Goal: Task Accomplishment & Management: Manage account settings

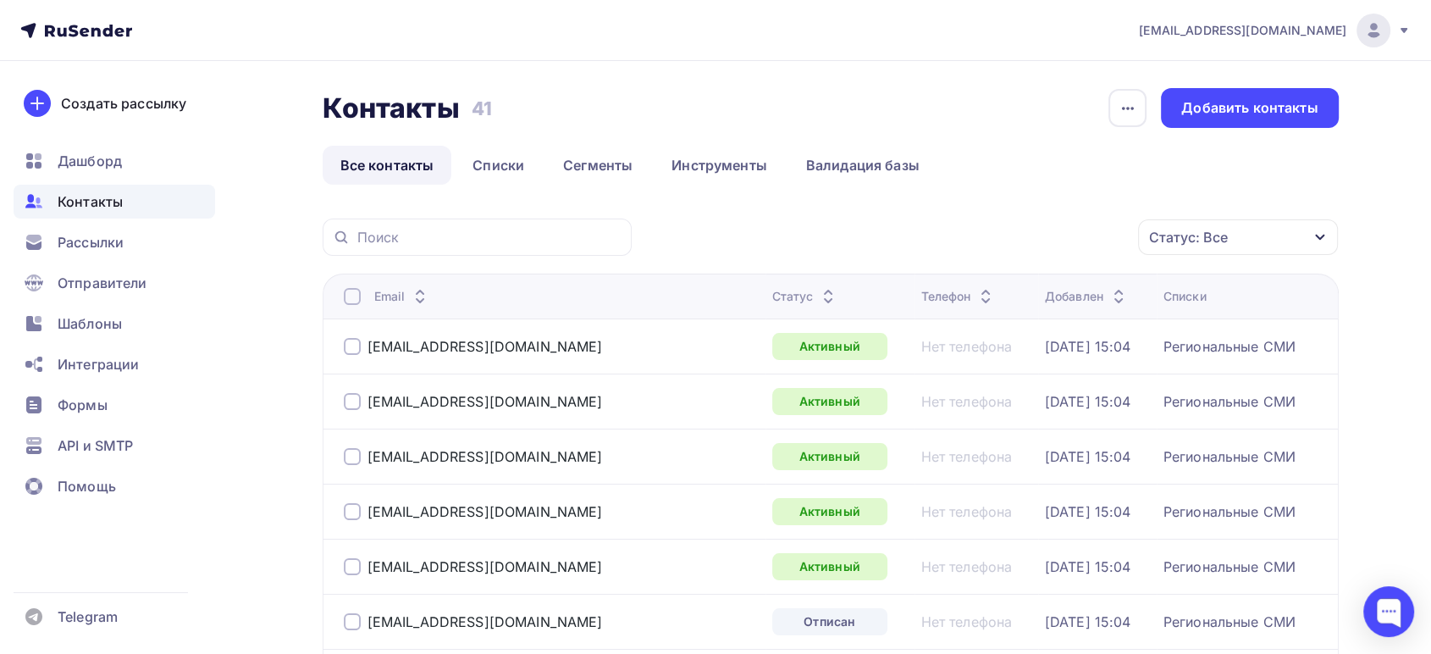
click at [1358, 30] on div at bounding box center [1374, 31] width 34 height 34
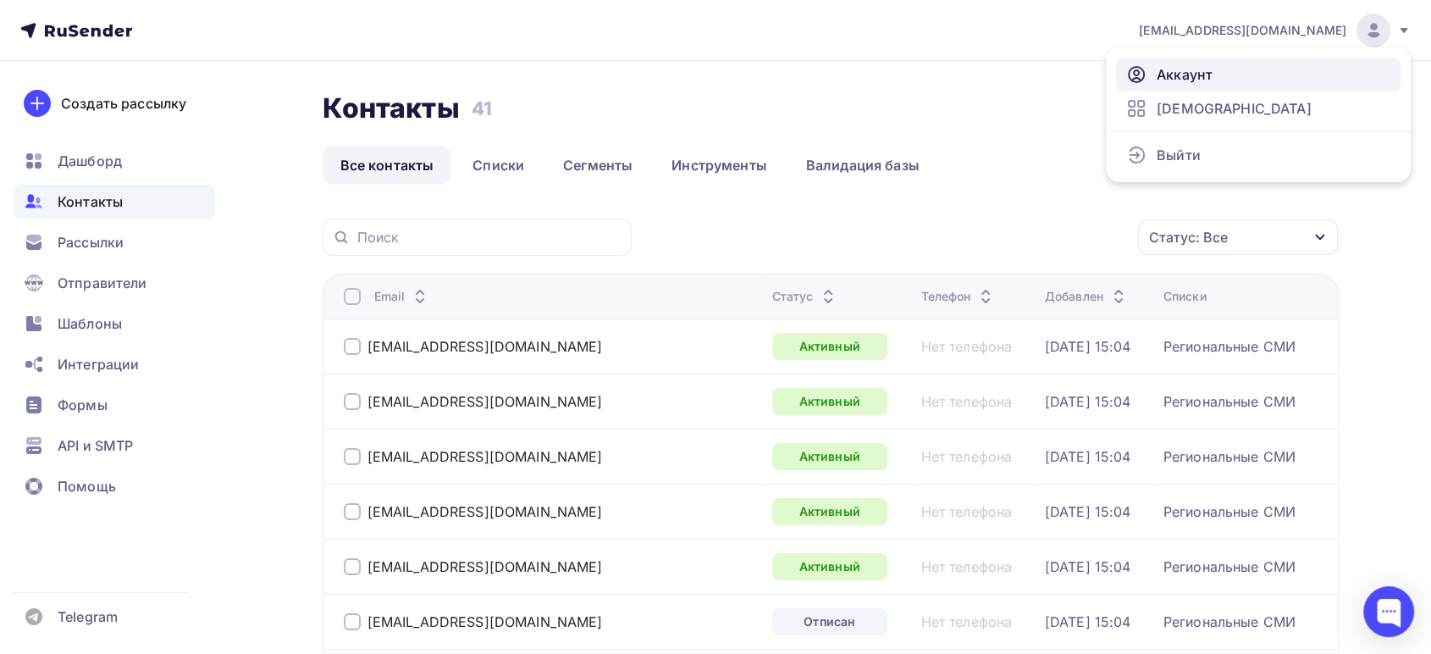
click at [1265, 72] on link "Аккаунт" at bounding box center [1258, 75] width 285 height 34
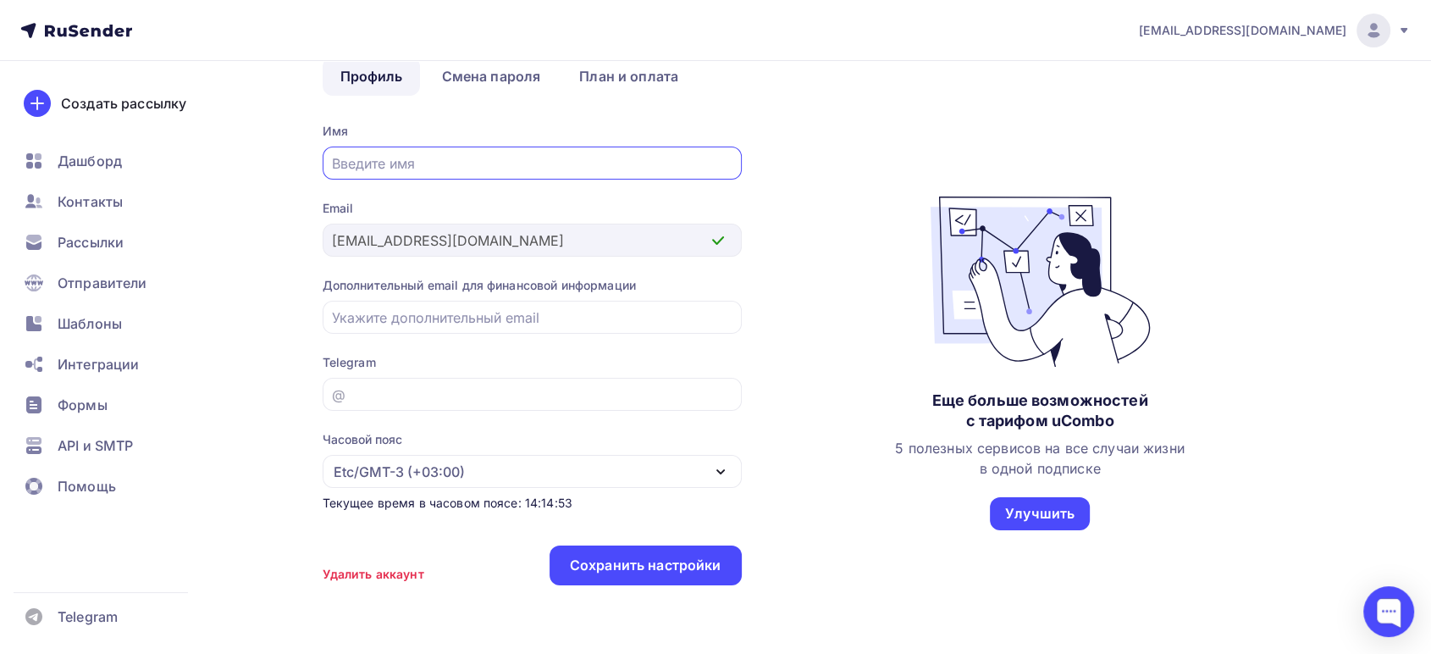
scroll to position [104, 0]
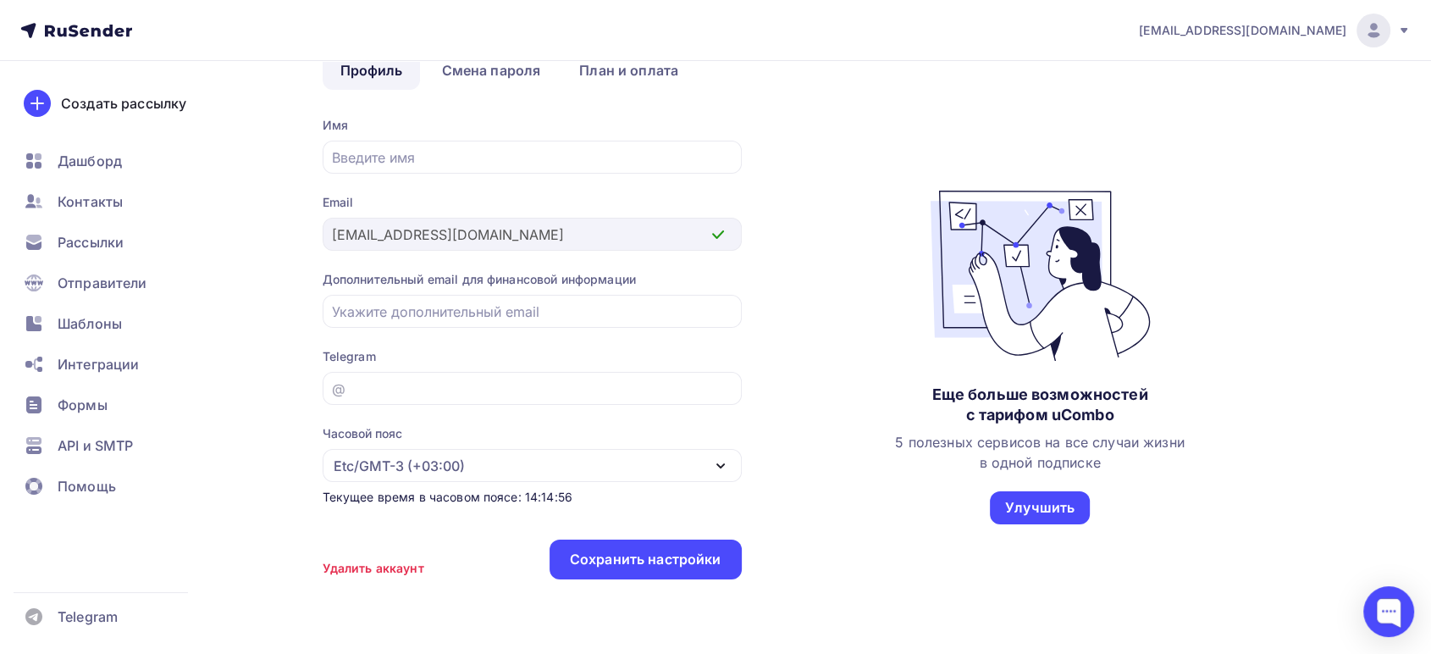
click at [323, 246] on div "[EMAIL_ADDRESS][DOMAIN_NAME]" at bounding box center [532, 234] width 419 height 33
click at [515, 63] on link "Смена пароля" at bounding box center [490, 70] width 135 height 39
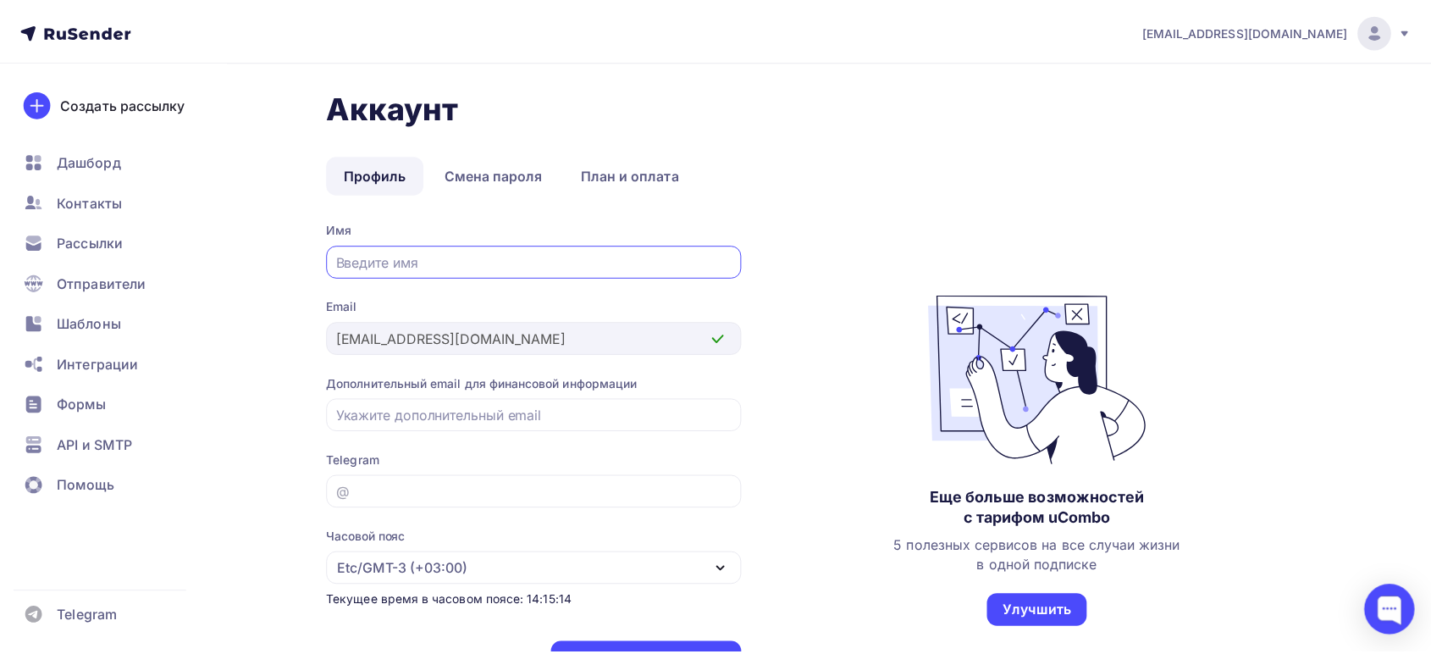
scroll to position [104, 0]
